Goal: Find specific page/section: Find specific page/section

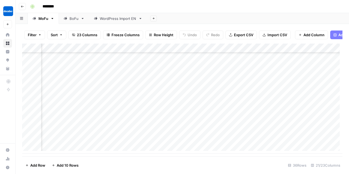
scroll to position [244, 509]
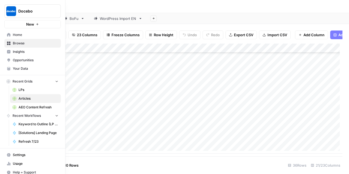
click at [18, 71] on span "Your Data" at bounding box center [36, 68] width 46 height 5
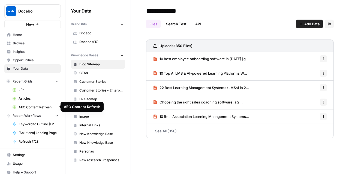
click at [32, 109] on span "AEO Content Refresh" at bounding box center [39, 107] width 40 height 5
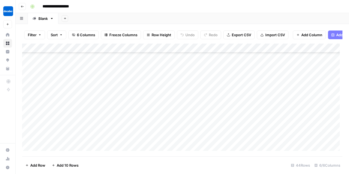
scroll to position [127, 0]
click at [37, 35] on button "Filter" at bounding box center [34, 35] width 21 height 9
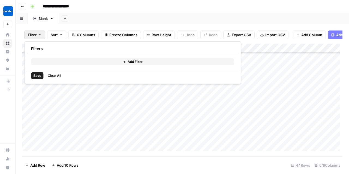
click at [115, 61] on button "Add Filter" at bounding box center [132, 61] width 203 height 7
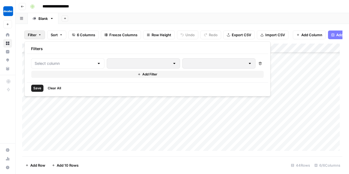
click at [74, 57] on div "Delete Add Filter" at bounding box center [147, 68] width 241 height 28
click at [78, 65] on input "text" at bounding box center [65, 63] width 60 height 5
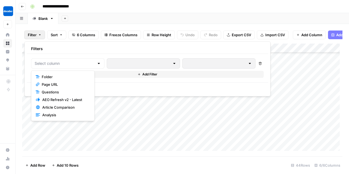
click at [66, 77] on span "Folder" at bounding box center [65, 76] width 46 height 5
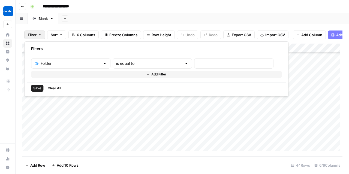
click at [66, 77] on button "Add Filter" at bounding box center [156, 74] width 251 height 7
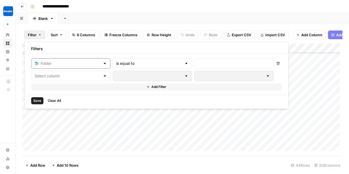
click at [68, 66] on input "text" at bounding box center [71, 63] width 60 height 5
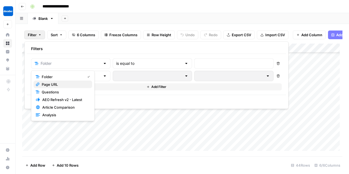
click at [61, 83] on span "Page URL" at bounding box center [65, 84] width 46 height 5
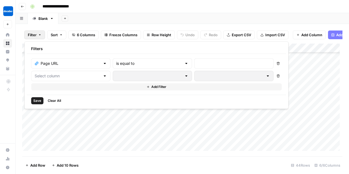
click at [147, 60] on div "is equal to" at bounding box center [152, 63] width 79 height 10
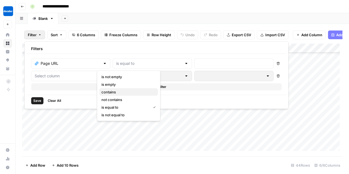
click at [108, 90] on span "contains" at bounding box center [127, 91] width 52 height 5
type input "contains"
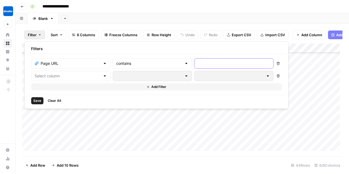
click at [198, 64] on input "text" at bounding box center [234, 63] width 72 height 5
type input "scorm"
click at [41, 100] on button "Save" at bounding box center [37, 100] width 12 height 7
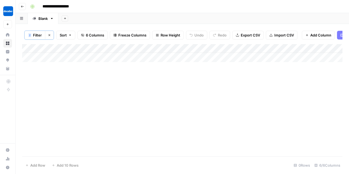
scroll to position [0, 0]
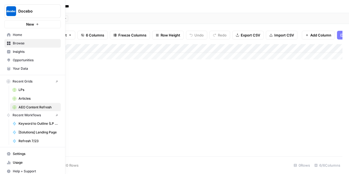
click at [8, 44] on icon at bounding box center [9, 44] width 4 height 4
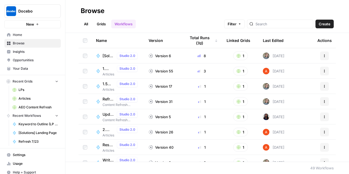
click at [29, 42] on span "Browse" at bounding box center [36, 43] width 46 height 5
click at [103, 23] on link "Grids" at bounding box center [102, 24] width 16 height 9
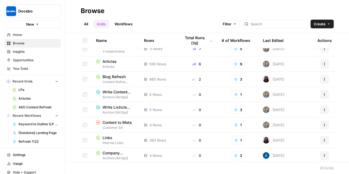
scroll to position [8, 0]
click at [122, 76] on span "Blog Refresh" at bounding box center [114, 76] width 23 height 5
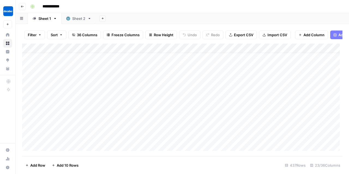
scroll to position [9, 0]
click at [39, 34] on icon "button" at bounding box center [39, 34] width 3 height 3
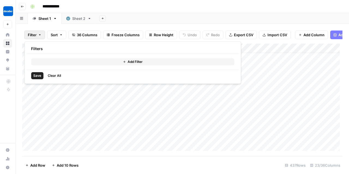
click at [121, 62] on button "Add Filter" at bounding box center [132, 61] width 203 height 7
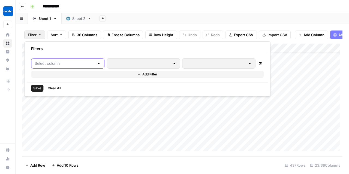
click at [83, 63] on input "text" at bounding box center [65, 63] width 60 height 5
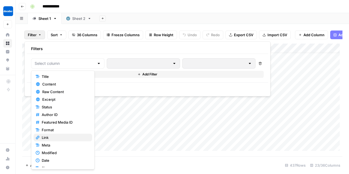
scroll to position [8, 0]
click at [55, 76] on span "Title" at bounding box center [65, 76] width 46 height 5
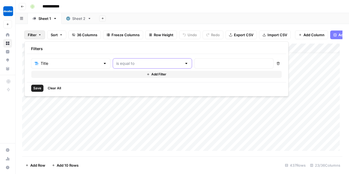
click at [150, 65] on input "text" at bounding box center [149, 63] width 66 height 5
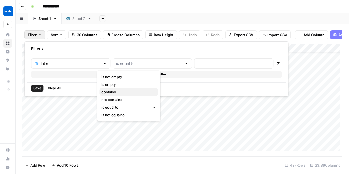
click at [125, 93] on span "contains" at bounding box center [127, 91] width 52 height 5
type input "contains"
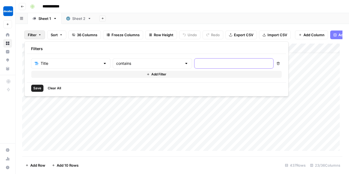
click at [198, 61] on input "text" at bounding box center [234, 63] width 72 height 5
type input "scorm"
click at [35, 89] on span "Save" at bounding box center [37, 88] width 8 height 5
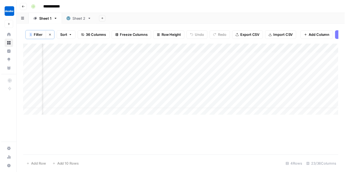
scroll to position [0, 840]
click at [197, 73] on div "Add Column" at bounding box center [182, 81] width 320 height 75
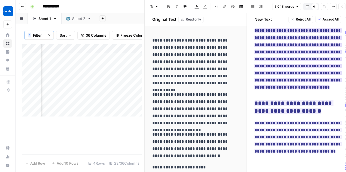
scroll to position [3, 0]
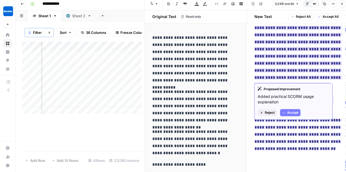
click at [311, 43] on ins "**********" at bounding box center [298, 56] width 87 height 61
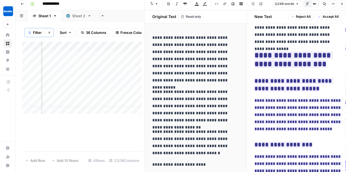
scroll to position [4507, 0]
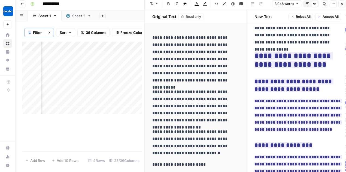
click at [100, 125] on div "Add Column" at bounding box center [82, 96] width 120 height 110
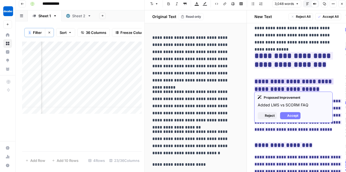
scroll to position [4507, 0]
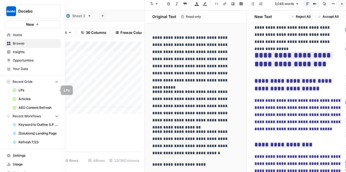
click at [38, 90] on span "LPs" at bounding box center [39, 90] width 40 height 5
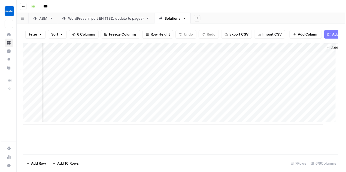
scroll to position [2, 137]
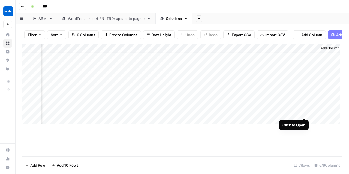
click at [305, 112] on div "Add Column" at bounding box center [182, 85] width 320 height 83
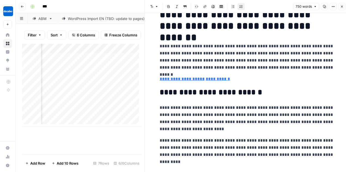
scroll to position [16, 0]
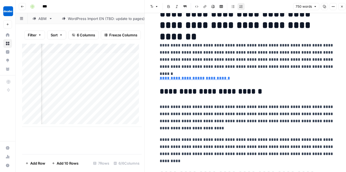
click at [233, 90] on h2 "**********" at bounding box center [247, 91] width 175 height 9
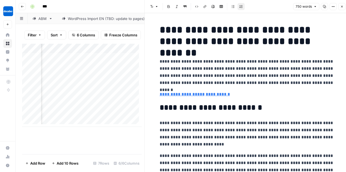
scroll to position [0, 0]
click at [245, 105] on h2 "**********" at bounding box center [247, 107] width 175 height 9
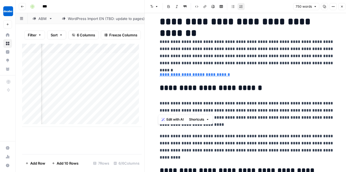
scroll to position [20, 0]
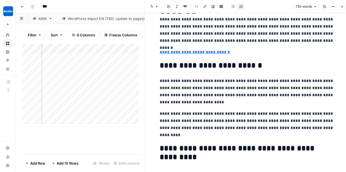
click at [312, 112] on p "**********" at bounding box center [247, 124] width 175 height 28
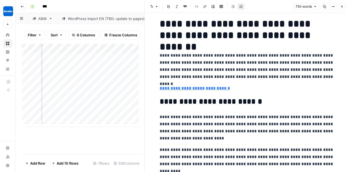
scroll to position [0, 0]
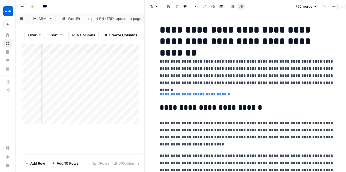
click at [247, 108] on h2 "**********" at bounding box center [247, 107] width 175 height 9
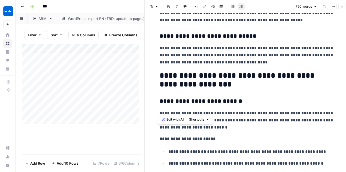
scroll to position [2, 0]
click at [116, 110] on div "Add Column" at bounding box center [82, 85] width 120 height 83
click at [124, 113] on div "Add Column" at bounding box center [82, 85] width 120 height 83
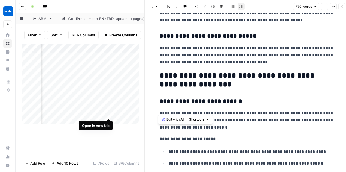
click at [107, 114] on div "Add Column" at bounding box center [82, 85] width 120 height 83
click at [110, 52] on div "Add Column" at bounding box center [82, 85] width 120 height 83
